Goal: Task Accomplishment & Management: Manage account settings

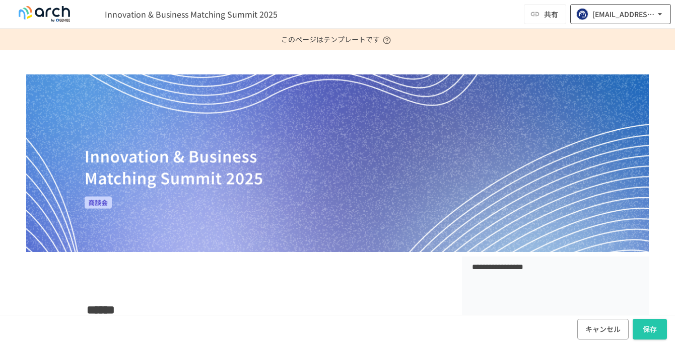
click at [615, 19] on div "[EMAIL_ADDRESS][DOMAIN_NAME]" at bounding box center [623, 14] width 62 height 13
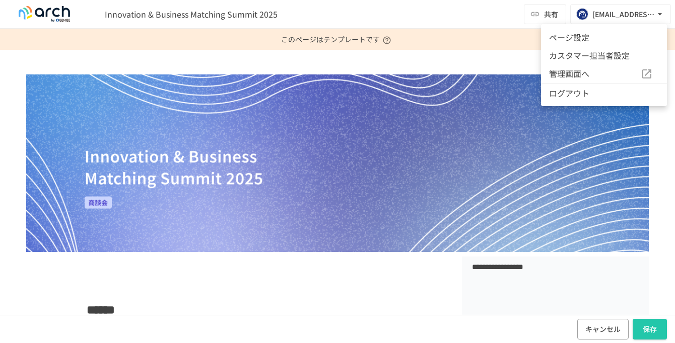
click at [593, 41] on li "ページ設定" at bounding box center [604, 37] width 126 height 18
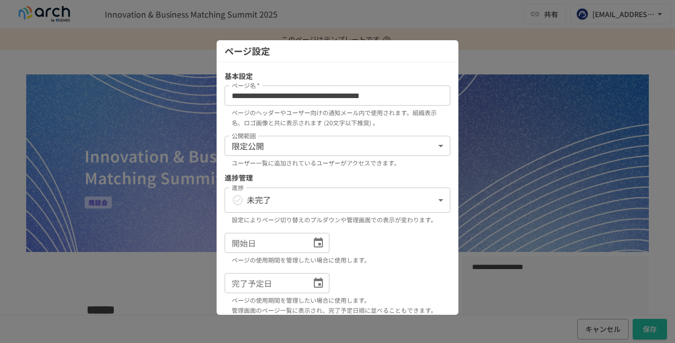
click at [537, 44] on div at bounding box center [337, 171] width 675 height 343
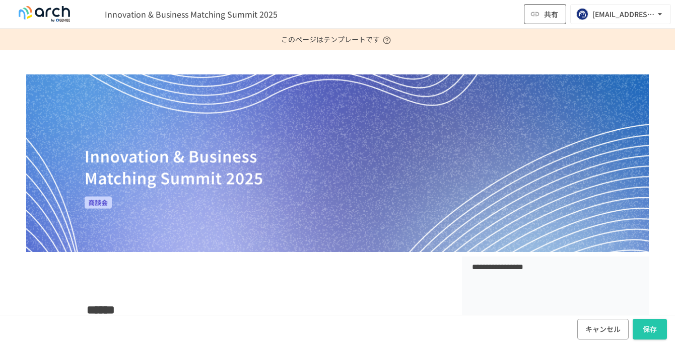
click at [541, 12] on button "共有" at bounding box center [545, 14] width 42 height 20
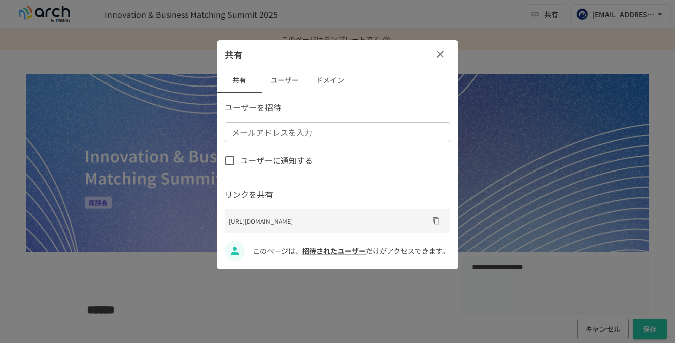
click at [278, 82] on button "ユーザー" at bounding box center [284, 80] width 45 height 24
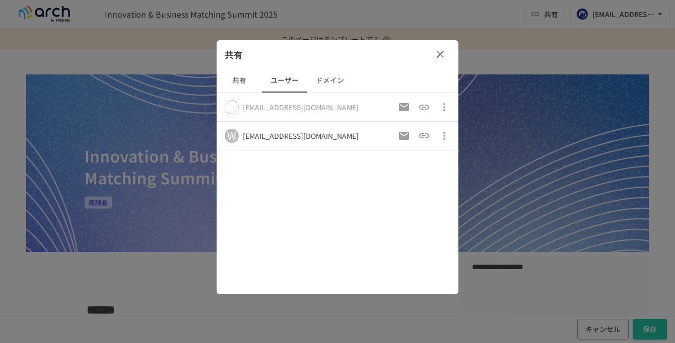
click at [440, 56] on icon "button" at bounding box center [440, 54] width 12 height 12
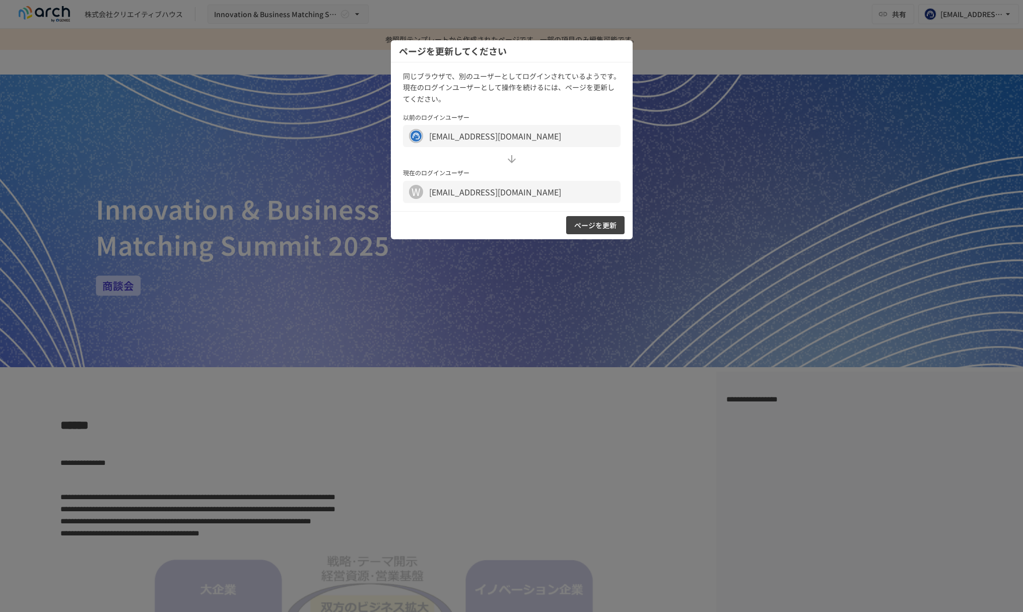
scroll to position [1636, 0]
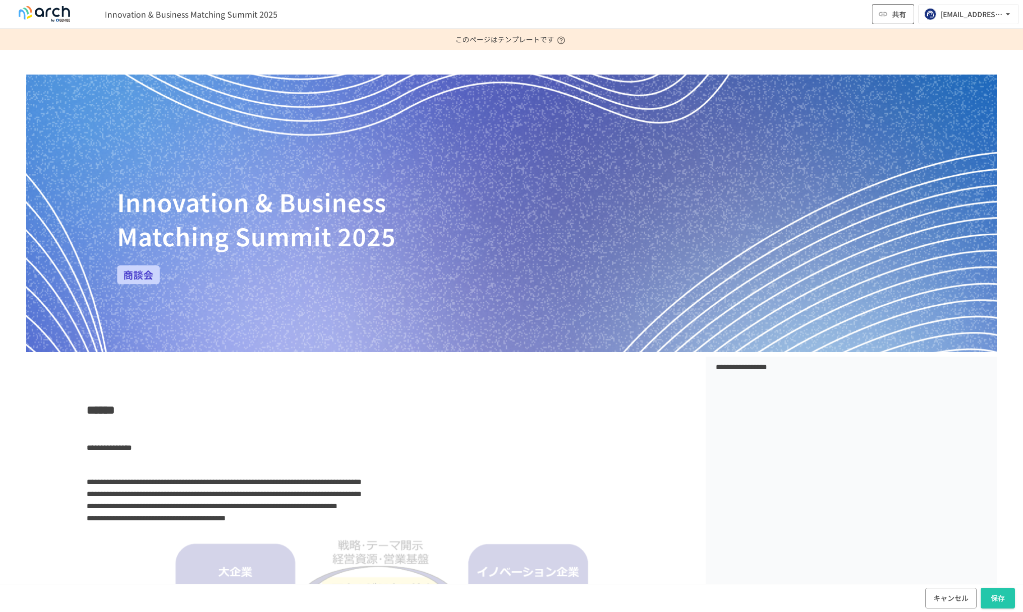
click at [895, 17] on span "共有" at bounding box center [899, 14] width 14 height 11
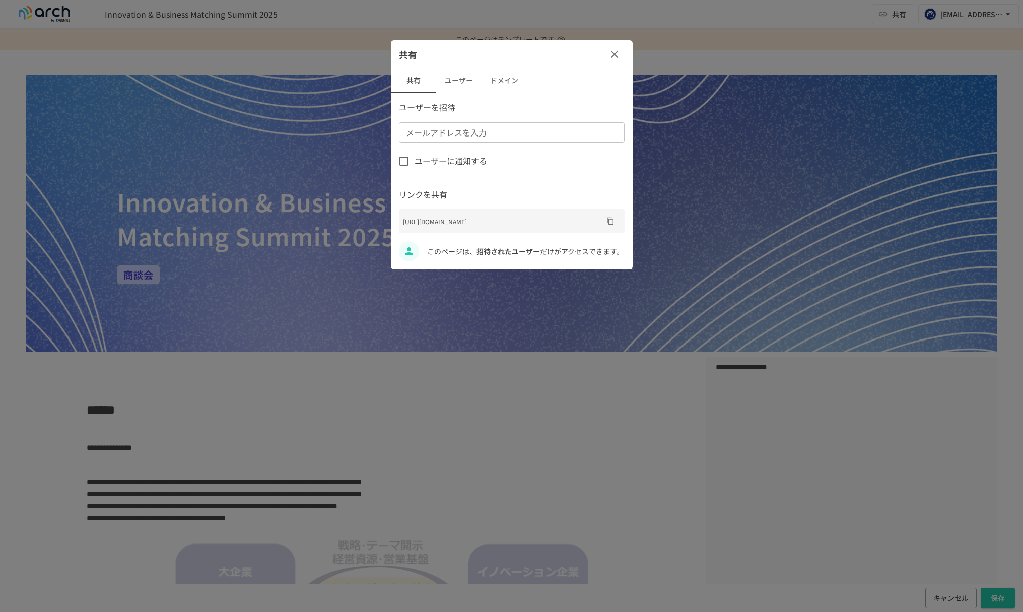
click at [458, 85] on button "ユーザー" at bounding box center [458, 80] width 45 height 24
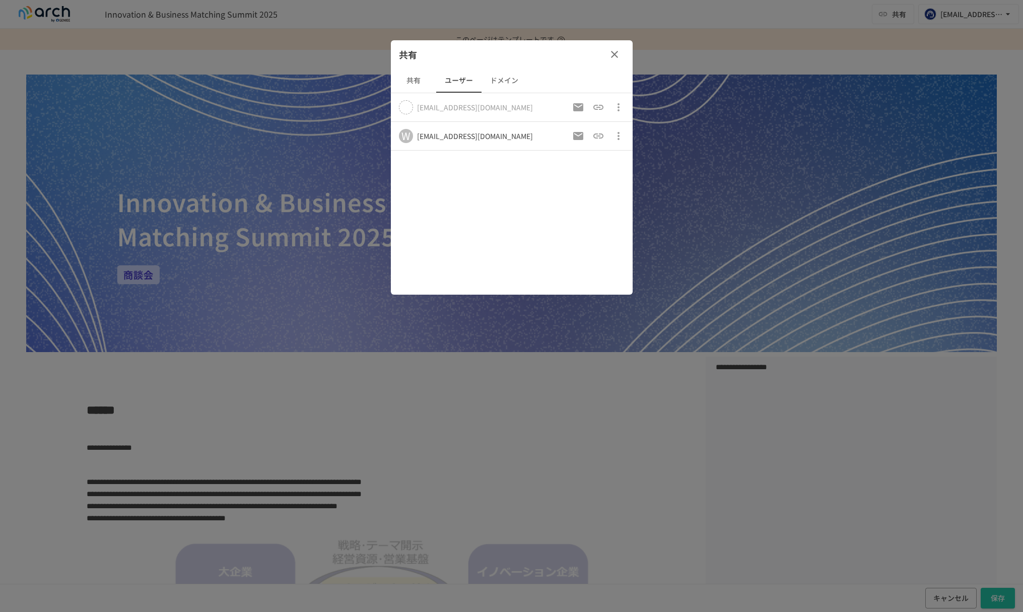
click at [411, 75] on button "共有" at bounding box center [413, 80] width 45 height 24
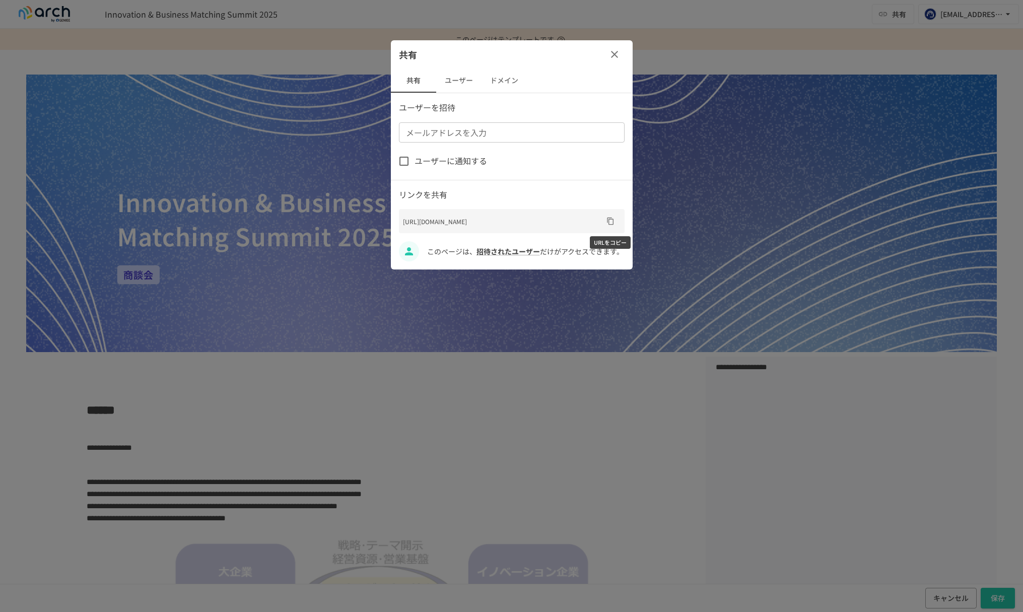
click at [616, 224] on button "URLをコピー" at bounding box center [610, 221] width 16 height 16
click at [468, 81] on button "ユーザー" at bounding box center [458, 80] width 45 height 24
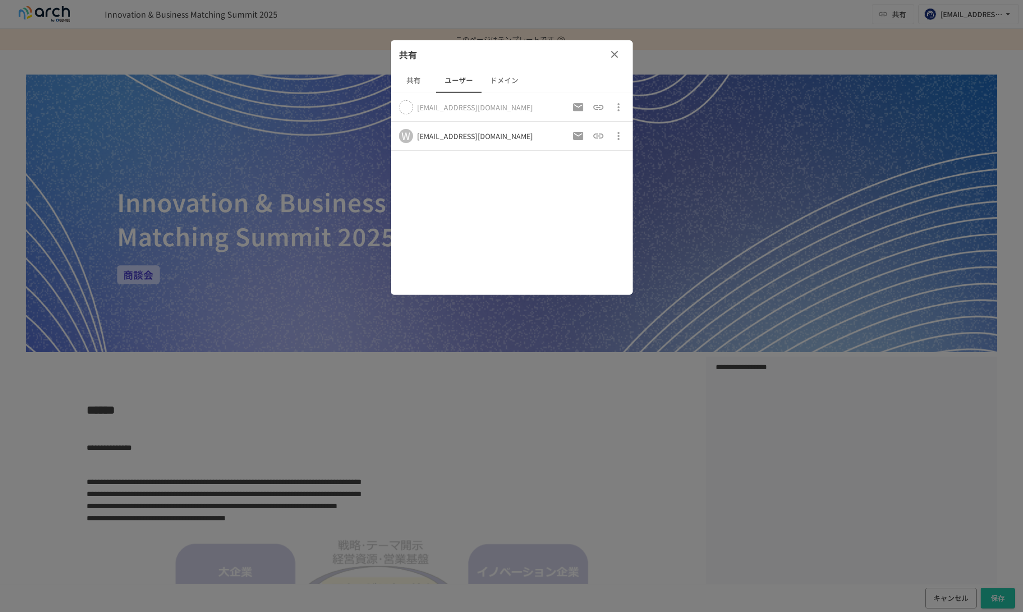
click at [596, 134] on icon "招待URLをコピー（以前のものは破棄）" at bounding box center [598, 135] width 10 height 5
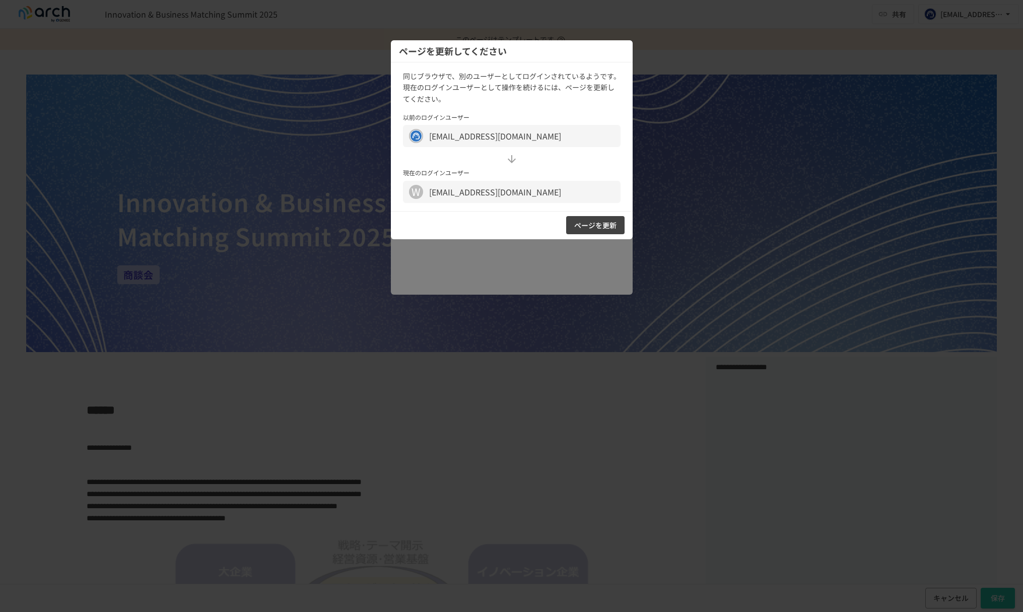
click at [654, 92] on div at bounding box center [511, 306] width 1023 height 612
